Goal: Task Accomplishment & Management: Use online tool/utility

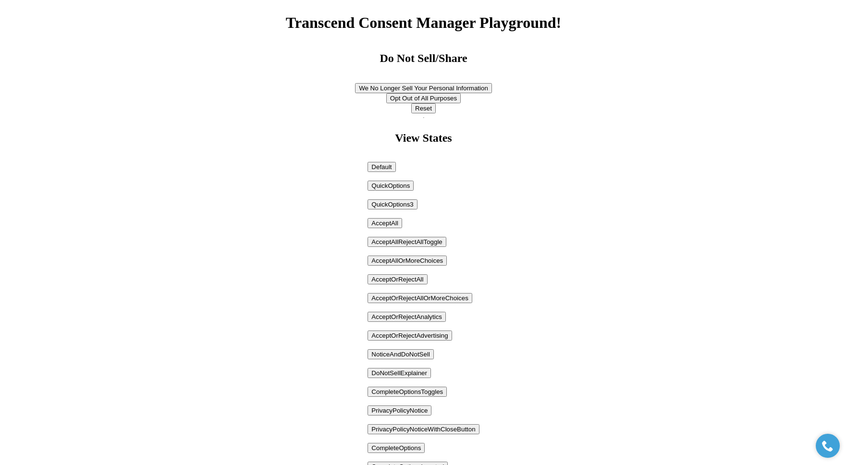
click at [420, 279] on button "AcceptOrRejectAll" at bounding box center [397, 279] width 60 height 10
click at [420, 262] on button "AcceptAllOrMoreChoices" at bounding box center [406, 260] width 79 height 10
click at [418, 240] on button "AcceptAllRejectAllToggle" at bounding box center [406, 242] width 78 height 10
click at [408, 279] on button "AcceptOrRejectAll" at bounding box center [397, 279] width 60 height 10
click at [413, 292] on p "Default QuickOptions QuickOptions3 AcceptAll AcceptAllRejectAllToggle AcceptAll…" at bounding box center [422, 386] width 111 height 449
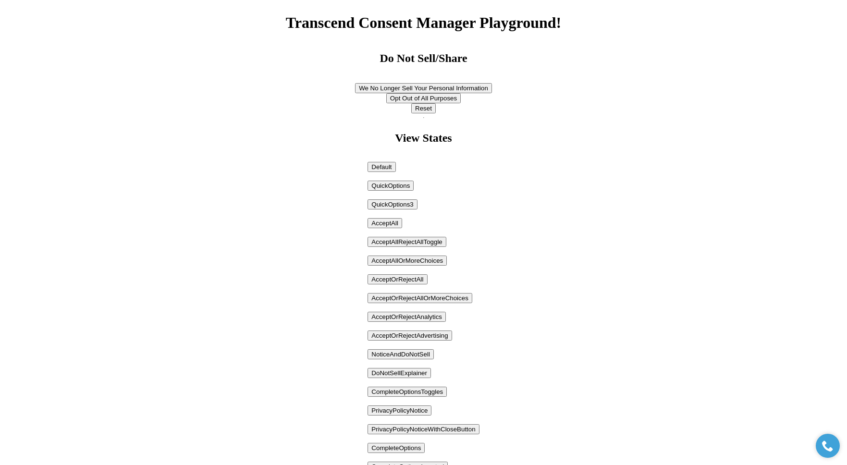
click at [415, 318] on button "AcceptOrRejectAnalytics" at bounding box center [406, 317] width 78 height 10
click at [412, 339] on button "AcceptOrRejectAdvertising" at bounding box center [409, 335] width 84 height 10
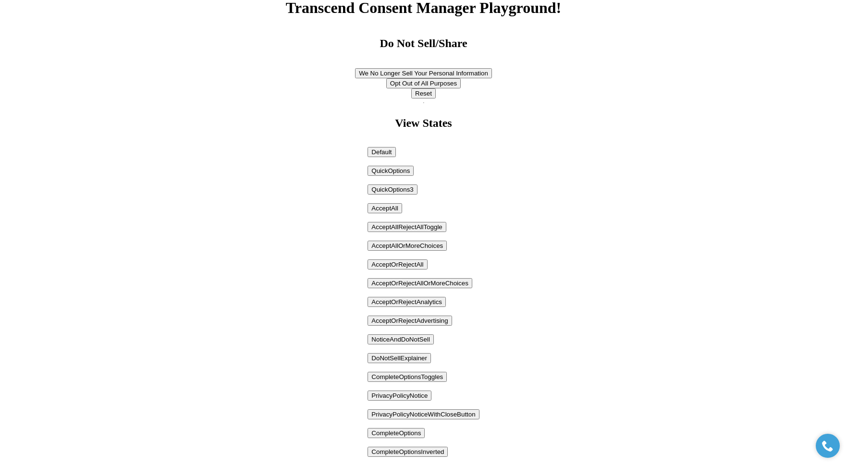
scroll to position [149, 0]
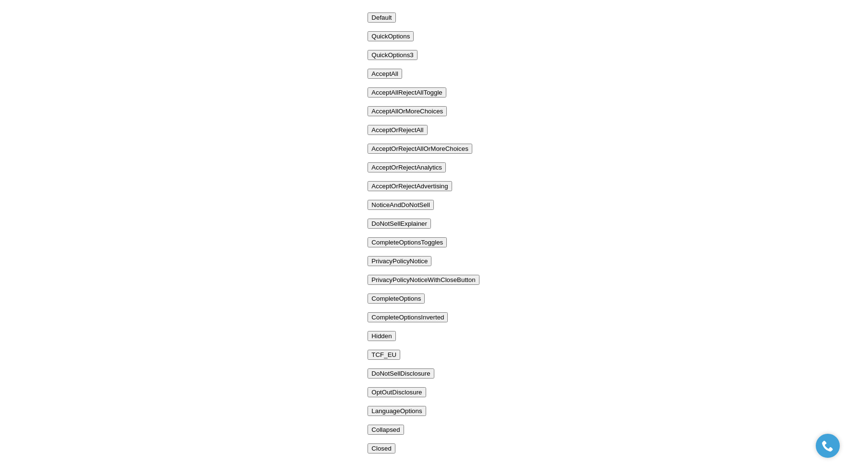
click at [409, 227] on button "DoNotSellExplainer" at bounding box center [398, 223] width 63 height 10
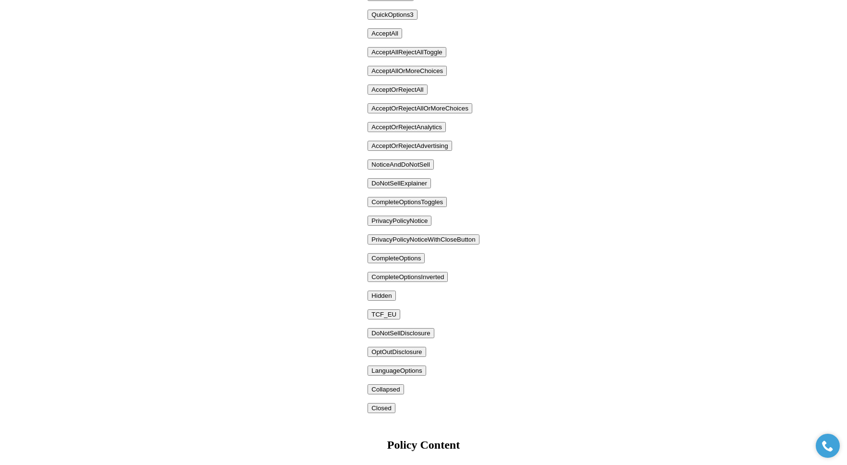
scroll to position [200, 0]
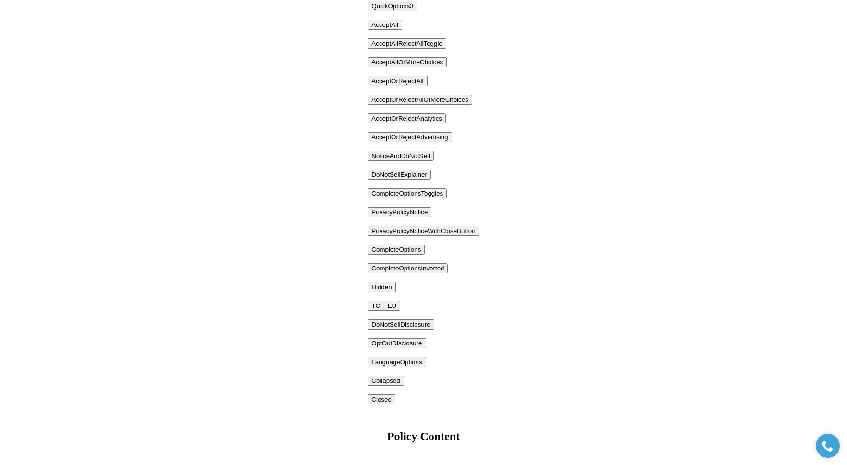
click at [400, 136] on button "AcceptOrRejectAdvertising" at bounding box center [409, 137] width 84 height 10
